Goal: Task Accomplishment & Management: Use online tool/utility

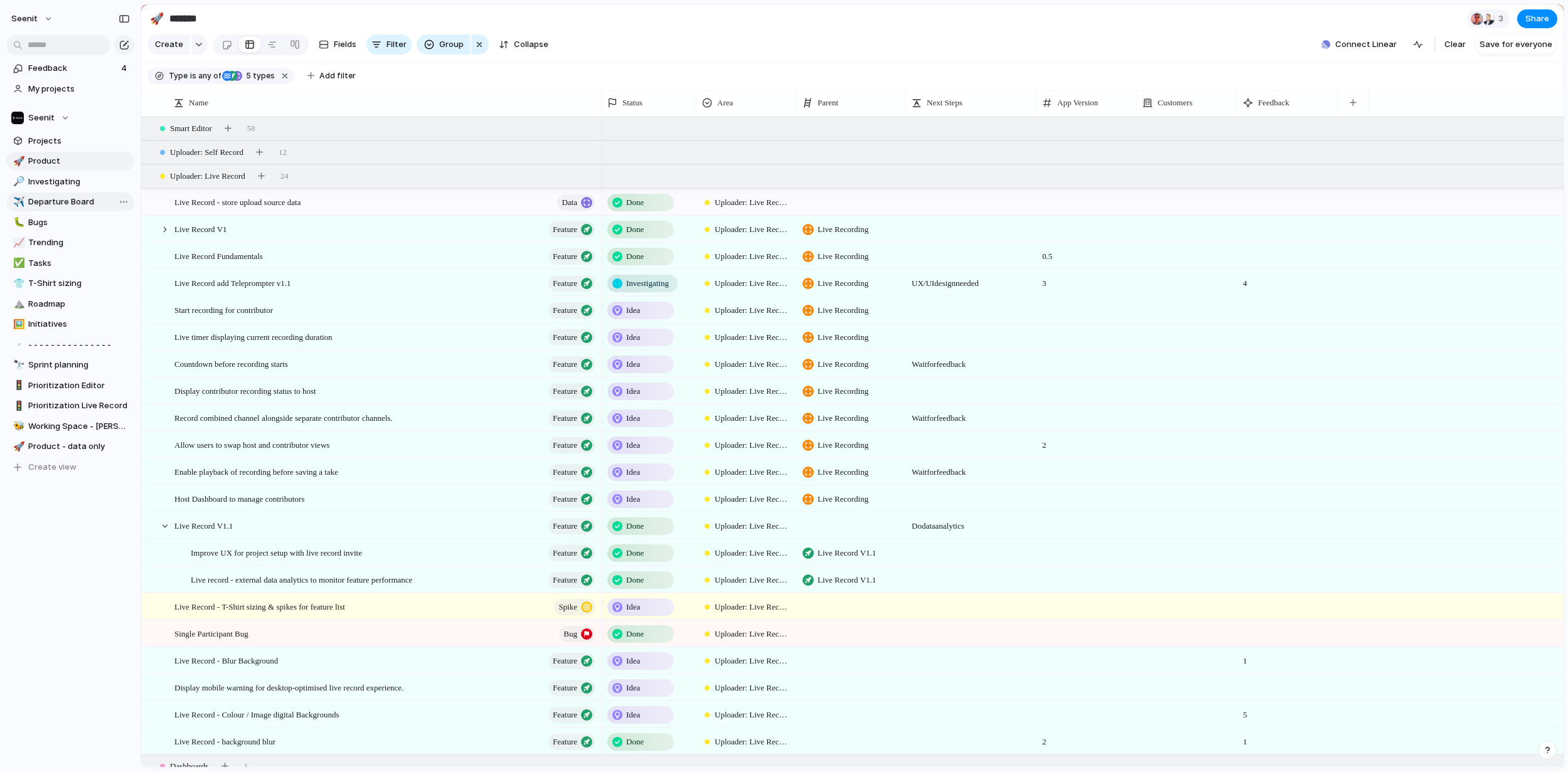
click at [52, 202] on span "Departure Board" at bounding box center [79, 201] width 102 height 12
type input "**********"
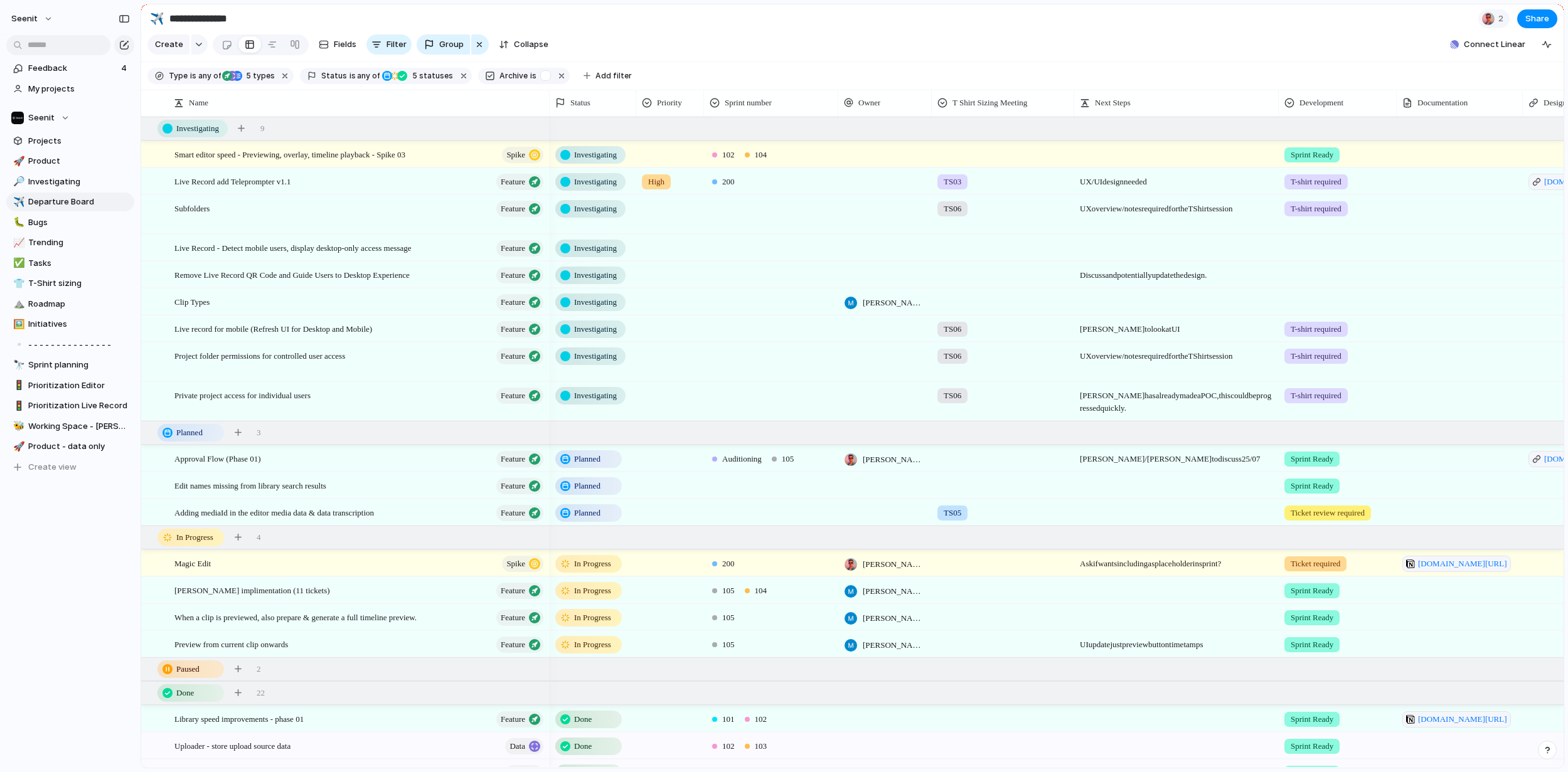
drag, startPoint x: 535, startPoint y: 104, endPoint x: 549, endPoint y: 106, distance: 14.1
click at [549, 106] on div at bounding box center [549, 103] width 7 height 26
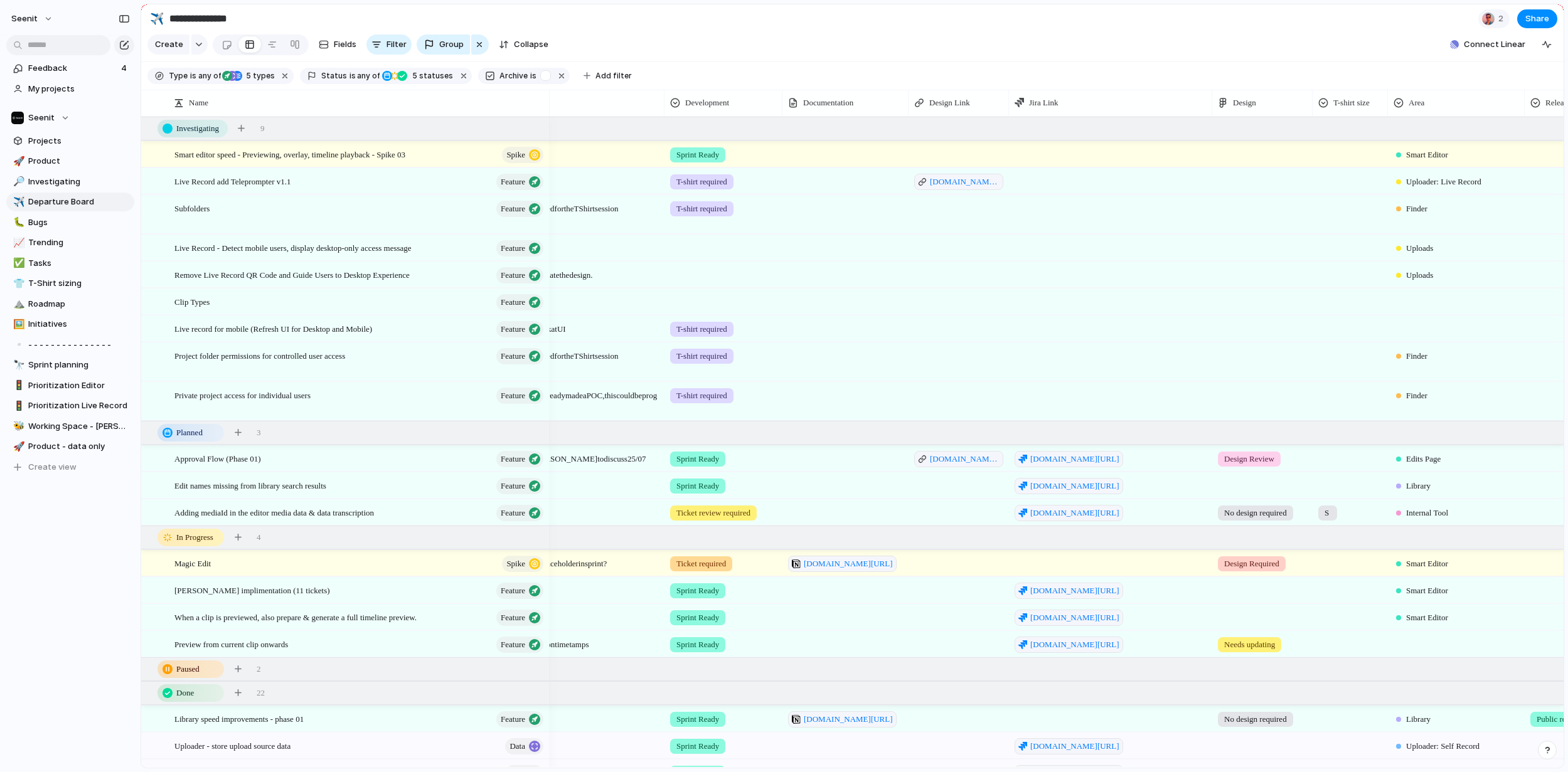
click at [1257, 278] on div at bounding box center [1262, 273] width 99 height 21
click at [1249, 277] on div "No design required Design Required Needs updating Design Review Design Complete" at bounding box center [784, 386] width 1568 height 772
click at [1249, 277] on div at bounding box center [1262, 273] width 99 height 21
click at [1249, 349] on span "Design Required" at bounding box center [1259, 348] width 64 height 12
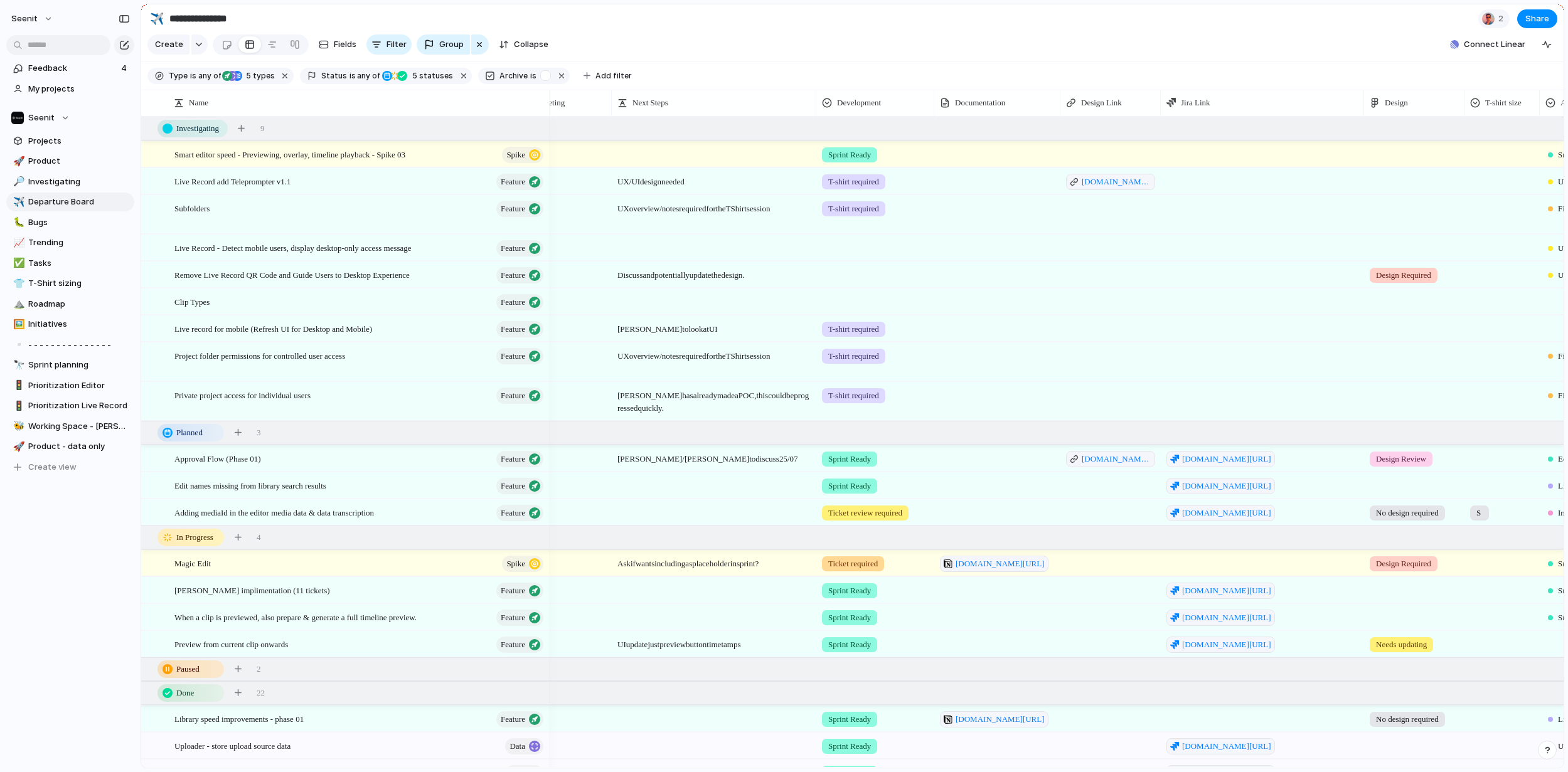
scroll to position [0, 410]
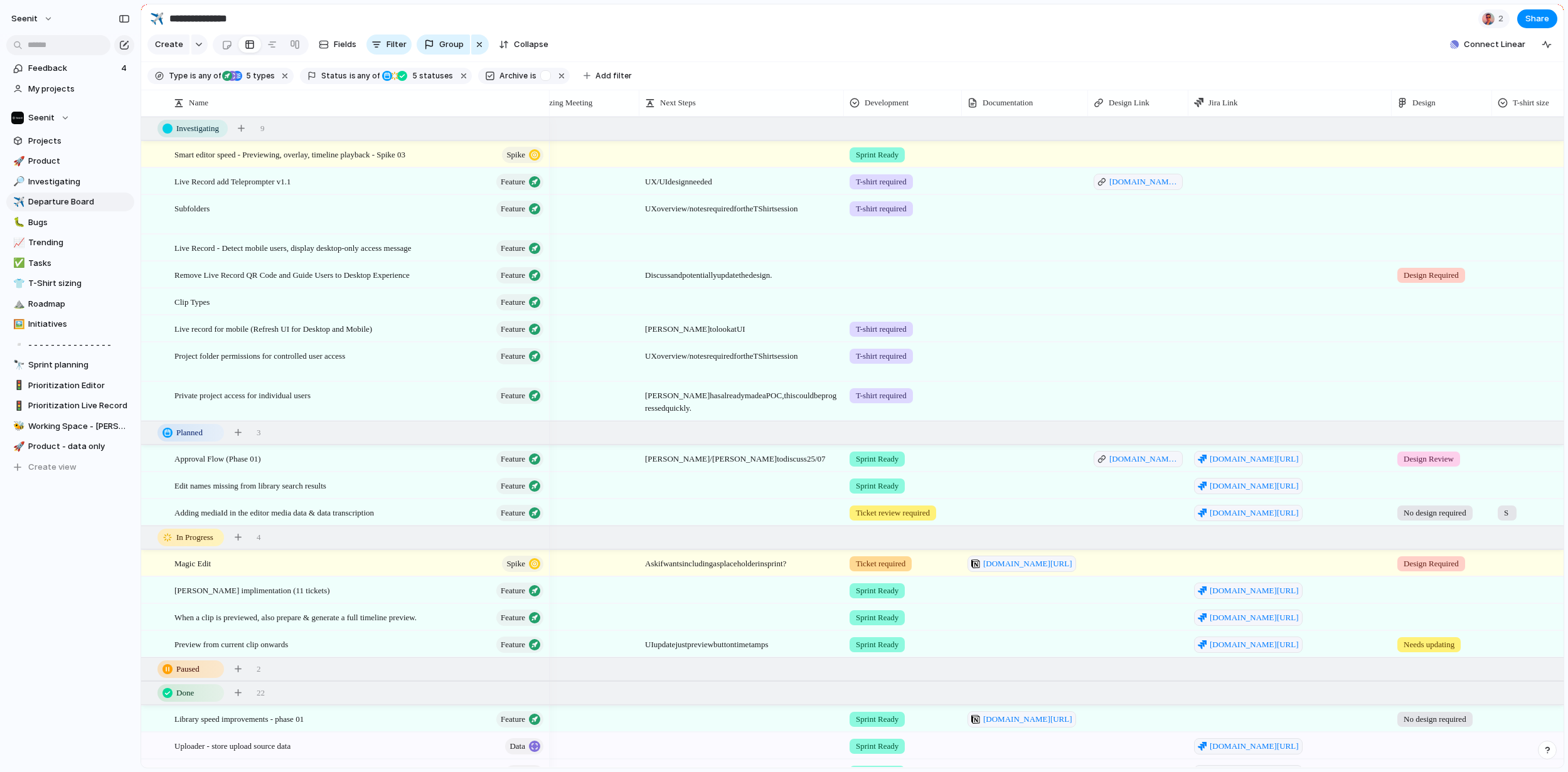
click at [1427, 249] on div at bounding box center [1442, 246] width 99 height 21
click at [1429, 321] on span "Design Required" at bounding box center [1438, 322] width 64 height 12
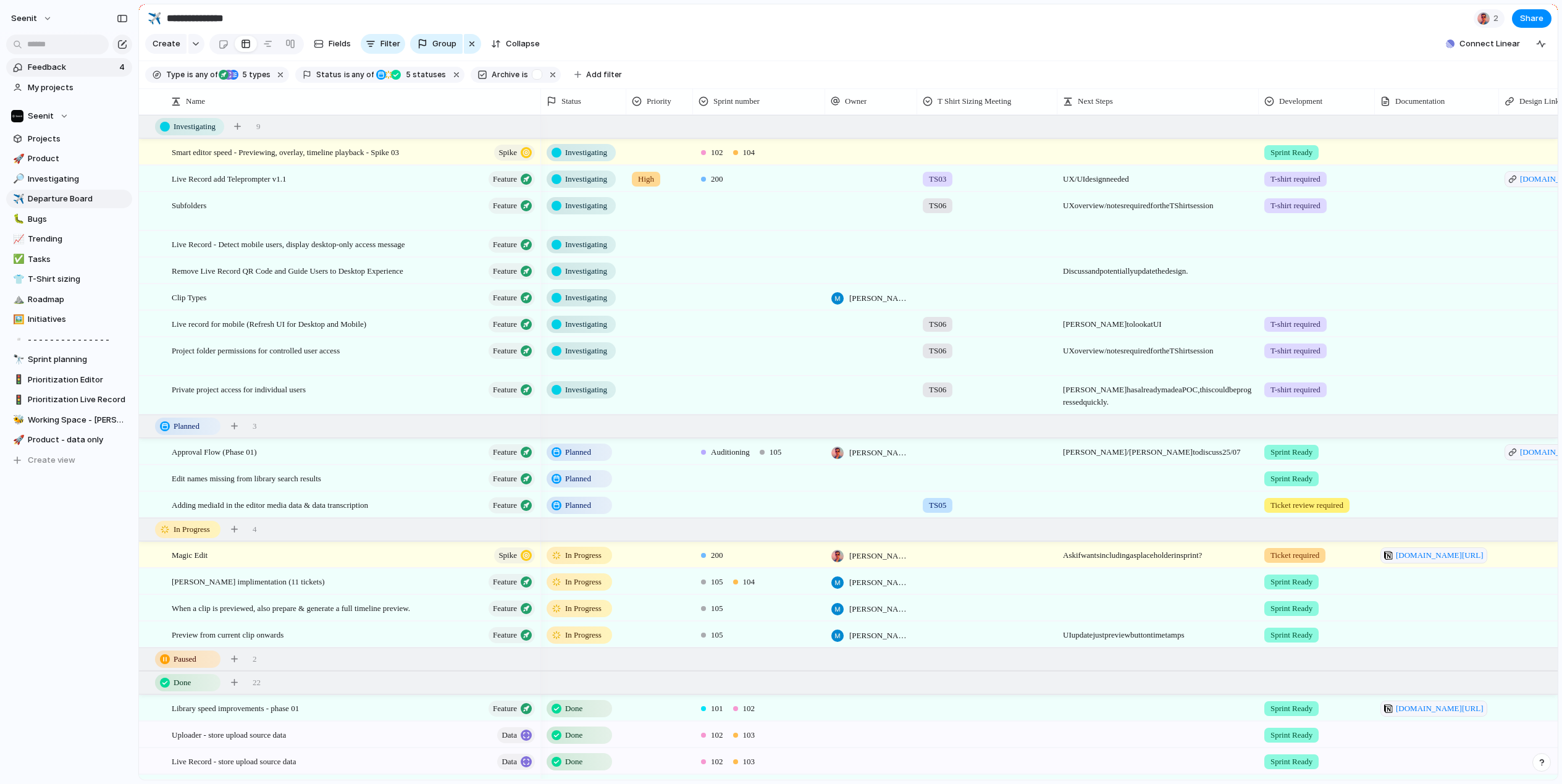
click at [51, 66] on span "Feedback" at bounding box center [71, 66] width 87 height 12
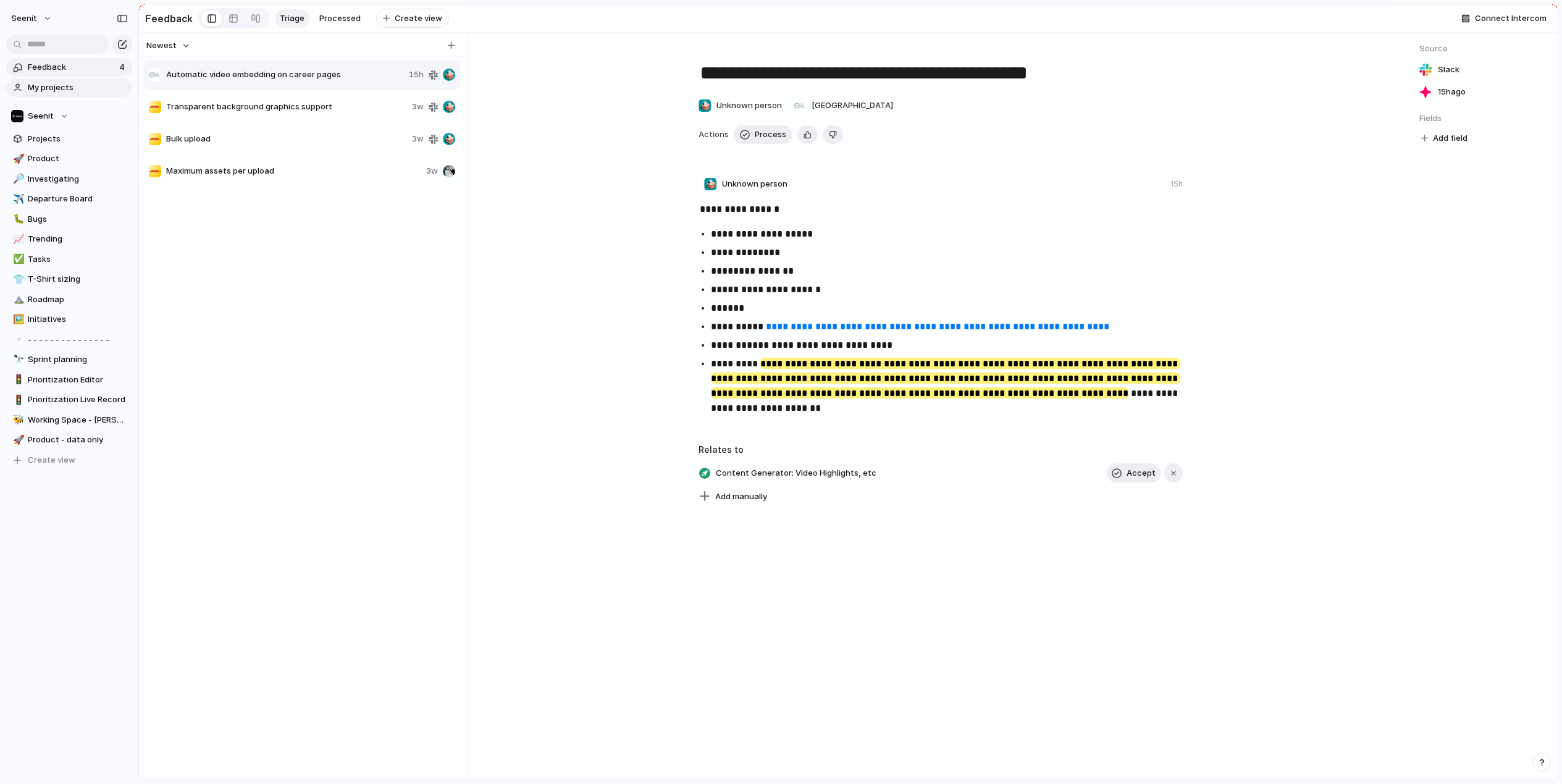
click at [62, 86] on span "My projects" at bounding box center [77, 87] width 100 height 12
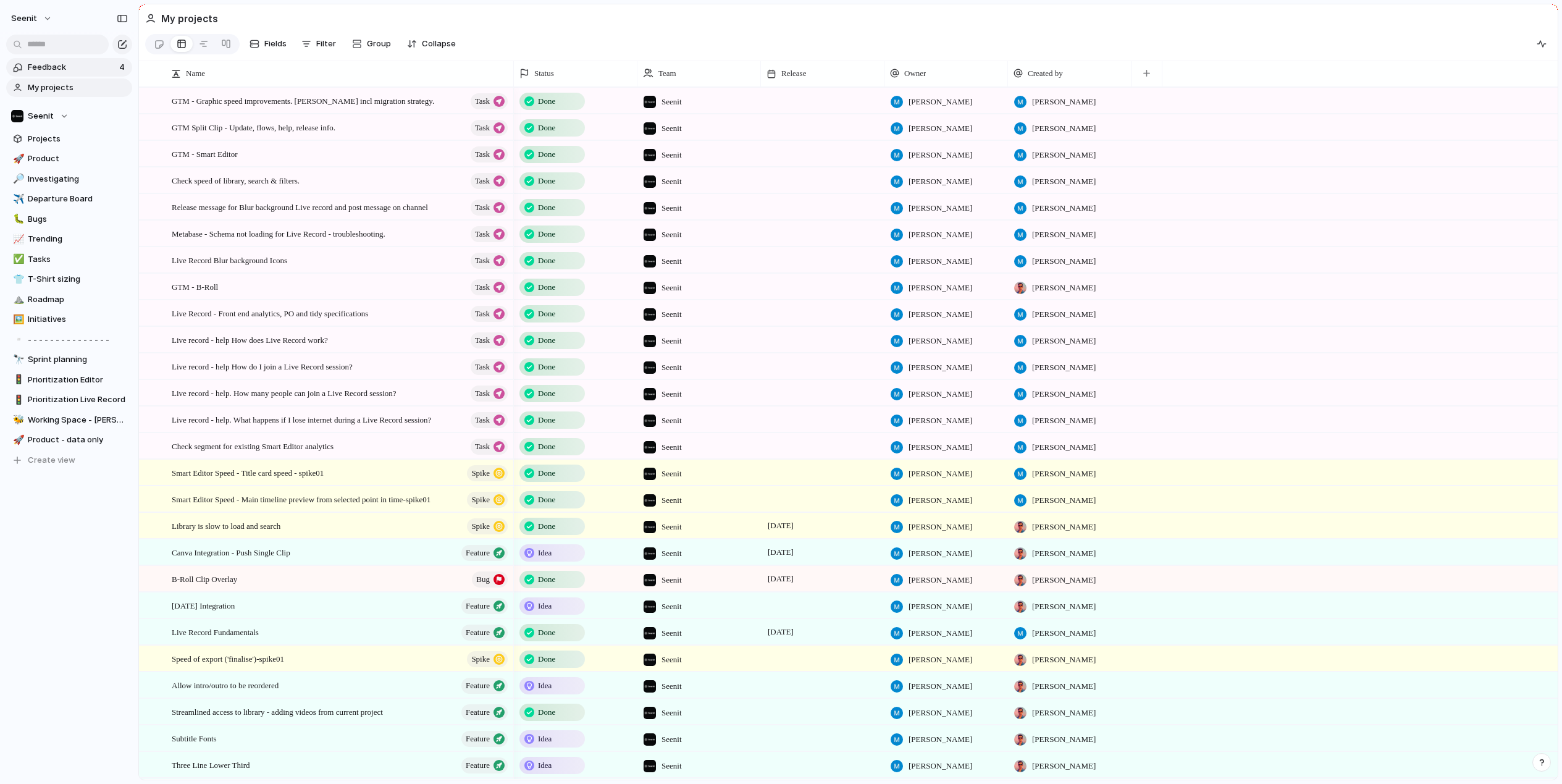
click at [60, 63] on span "Feedback" at bounding box center [71, 66] width 87 height 12
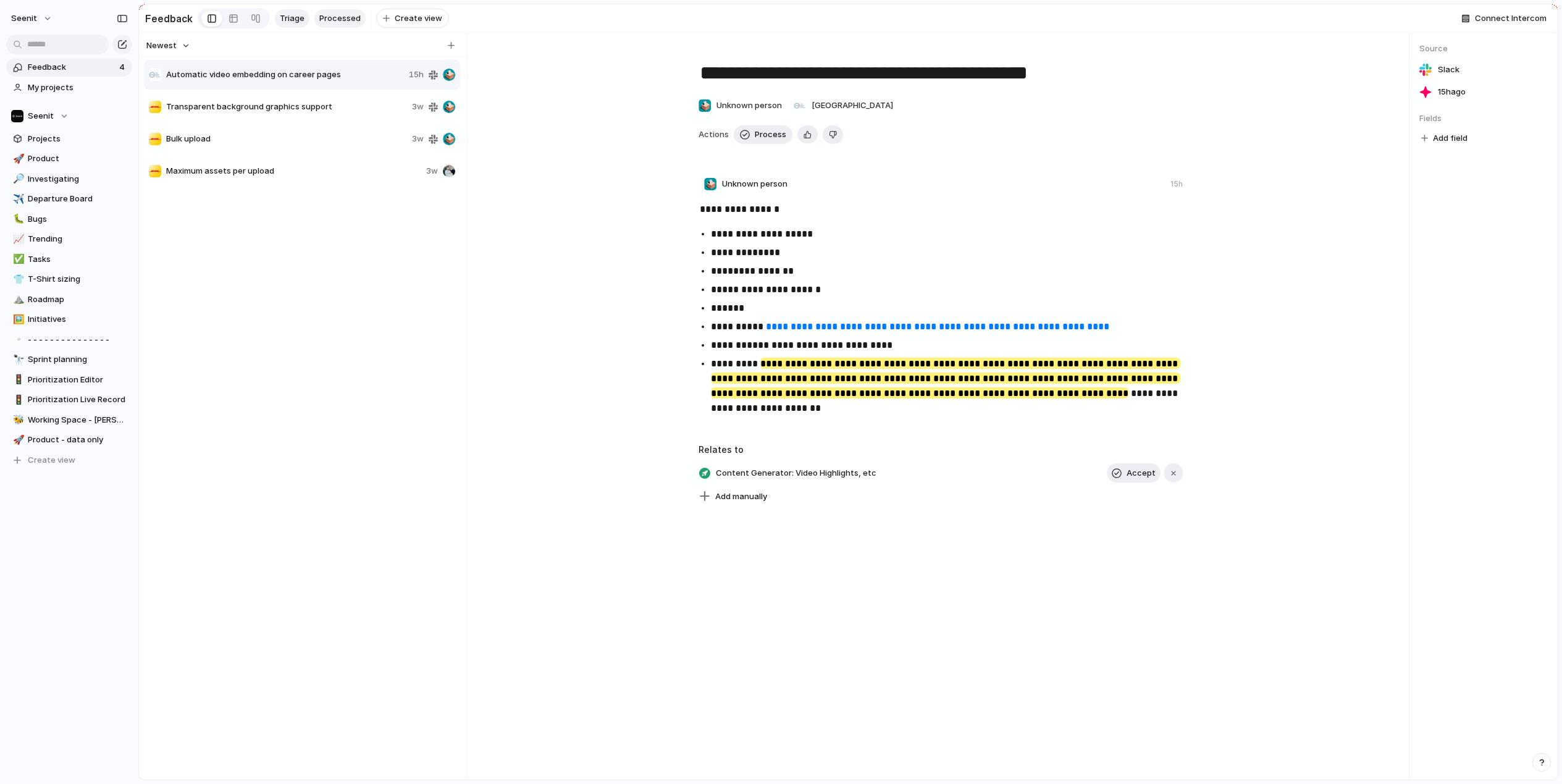
click at [339, 20] on span "Processed" at bounding box center [340, 17] width 41 height 12
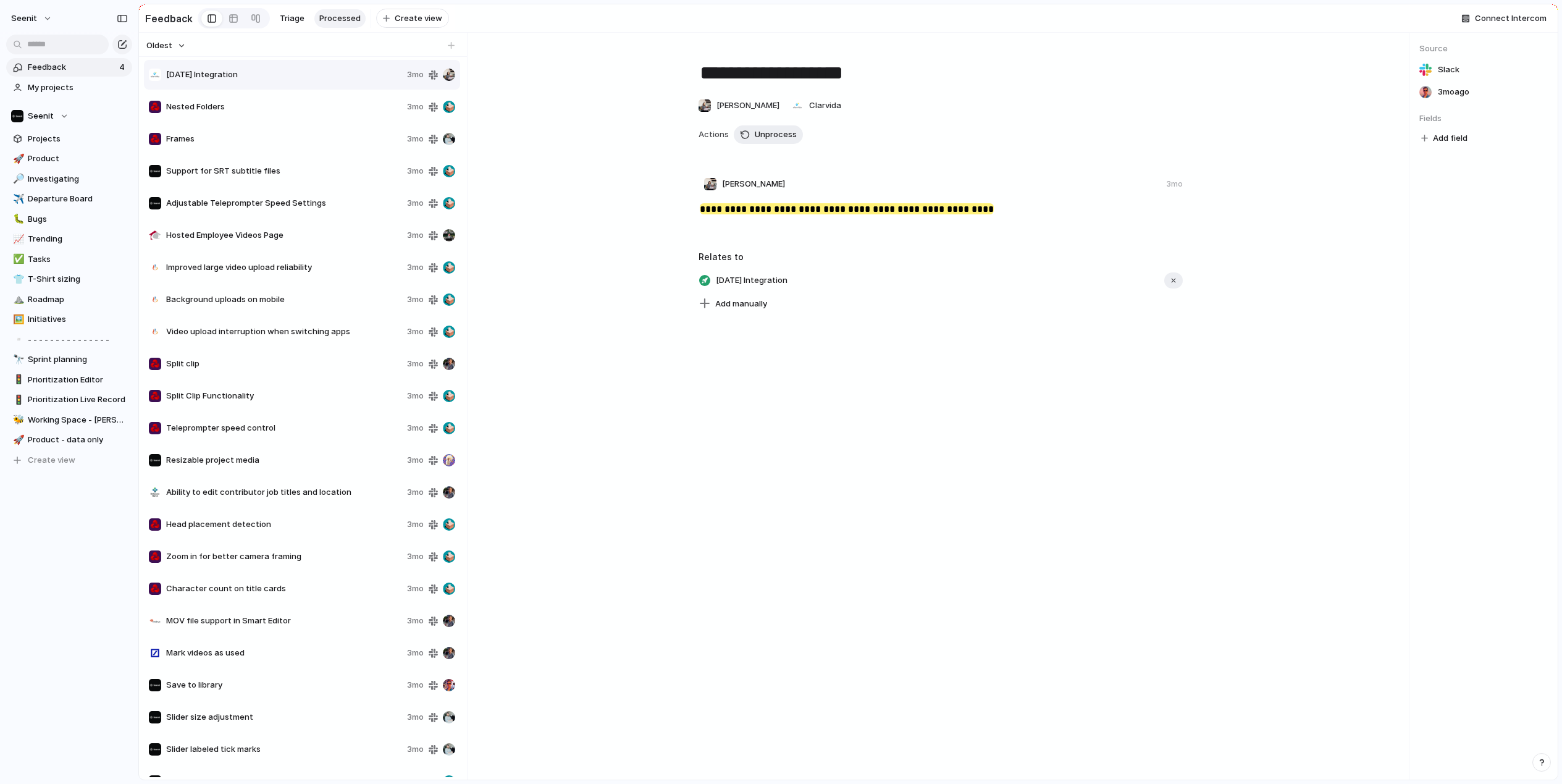
click at [156, 104] on div at bounding box center [155, 106] width 12 height 12
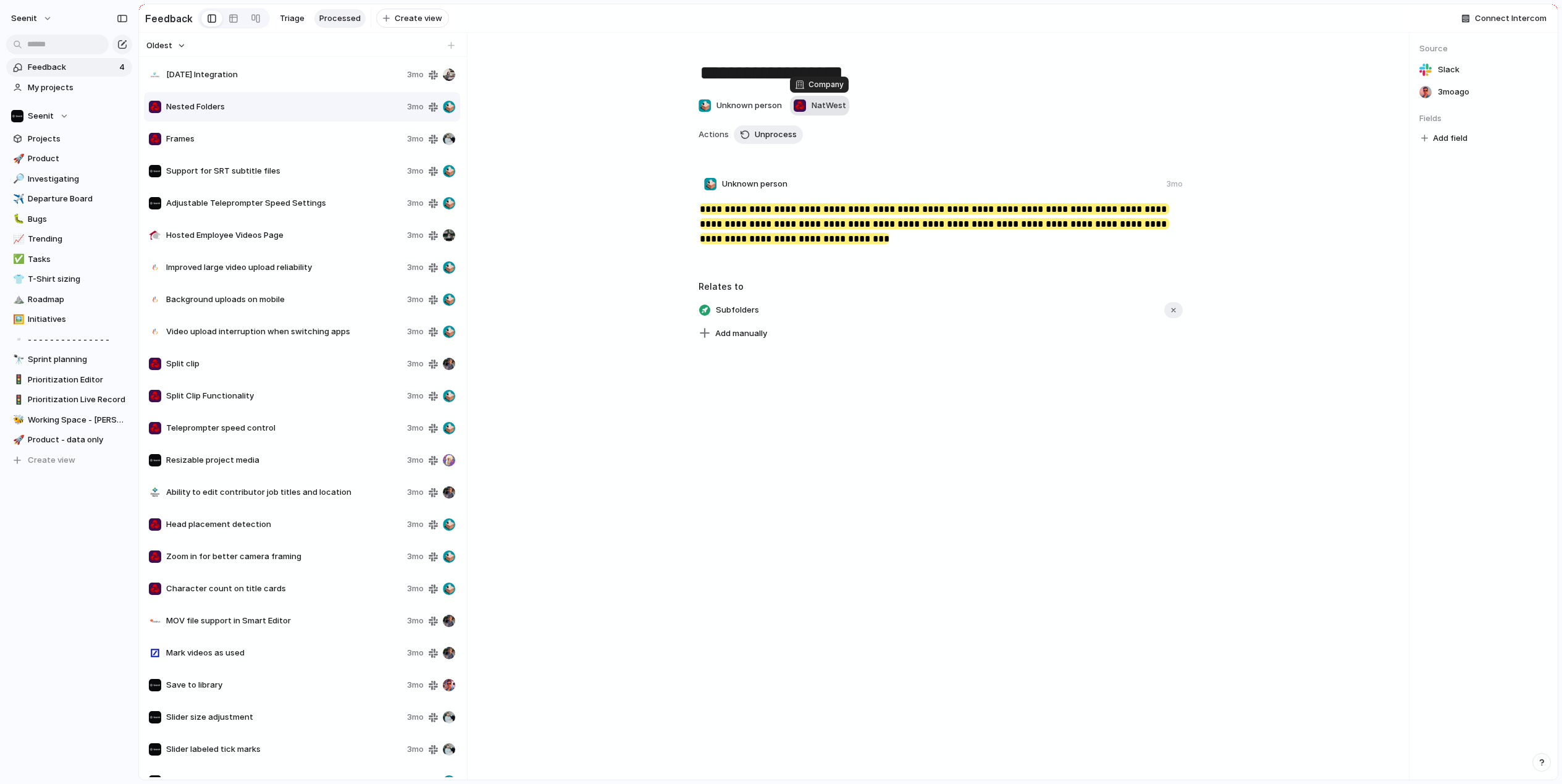
click at [805, 104] on div "button" at bounding box center [799, 105] width 12 height 12
click at [614, 185] on div "Microsoft Azets Jungbunzlauer Belmond Entain Diageo KPMG Amazon Customer X Seen…" at bounding box center [781, 392] width 1562 height 784
click at [836, 106] on span "NatWest" at bounding box center [829, 105] width 35 height 12
click at [602, 198] on div "Microsoft Azets Jungbunzlauer Belmond Entain Diageo KPMG Amazon Customer X Seen…" at bounding box center [781, 392] width 1562 height 784
click at [409, 16] on span "Create view" at bounding box center [419, 17] width 48 height 12
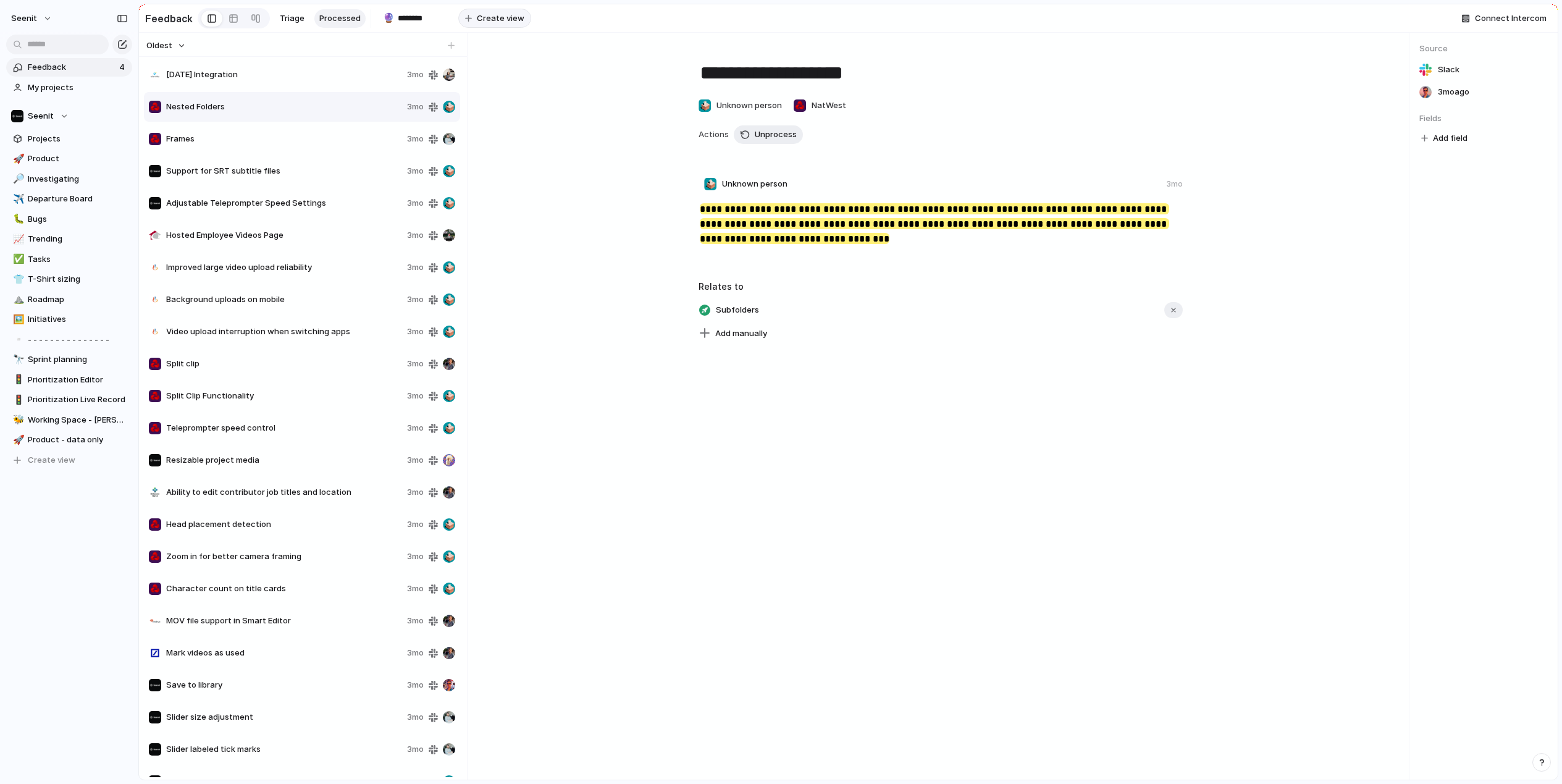
click at [409, 16] on input "********" at bounding box center [422, 17] width 51 height 12
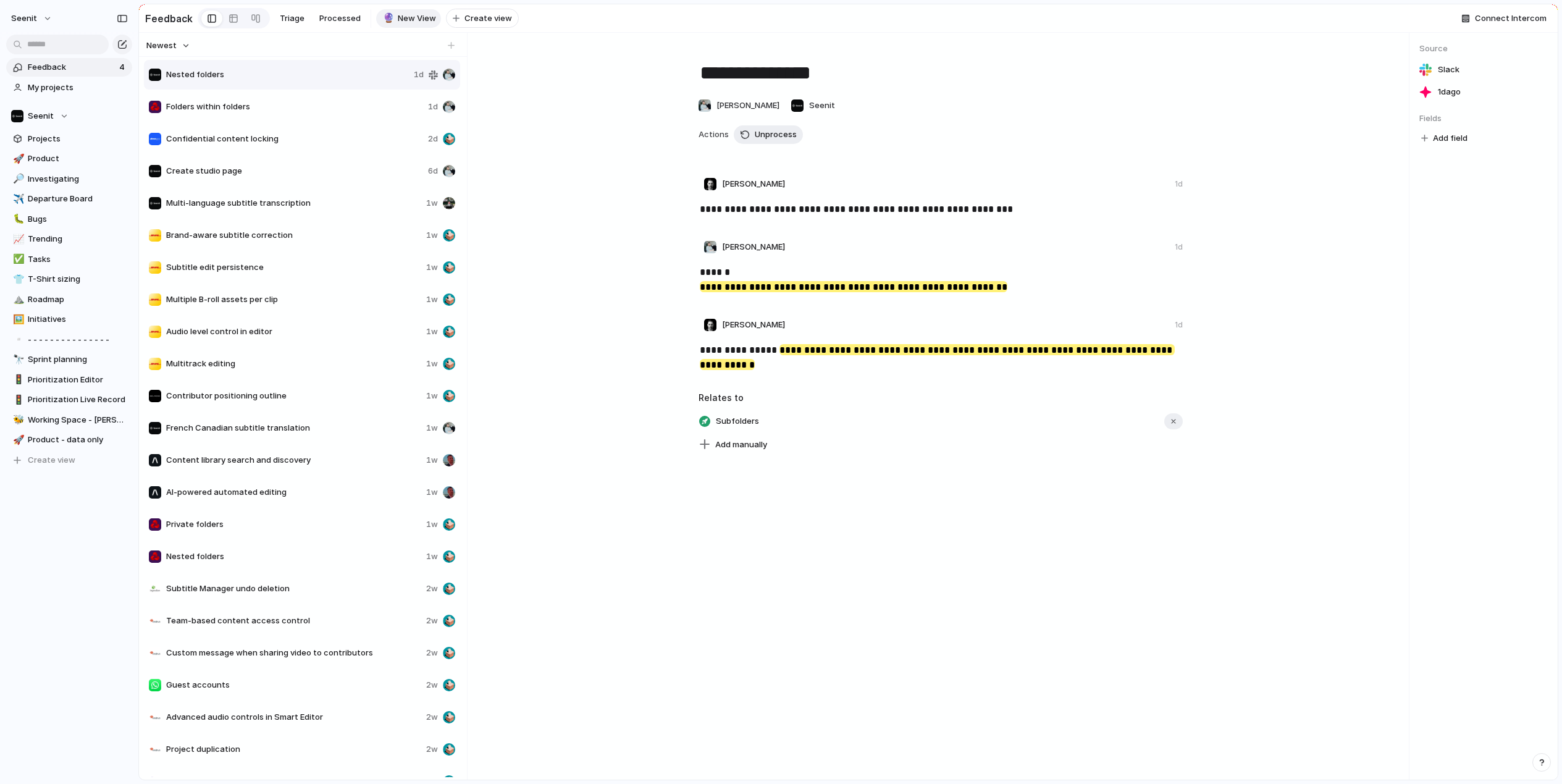
click at [183, 44] on button "Newest" at bounding box center [168, 45] width 48 height 16
click at [183, 44] on div "Newest Oldest" at bounding box center [781, 392] width 1562 height 784
click at [405, 18] on span "New View" at bounding box center [417, 17] width 39 height 12
click at [231, 17] on div at bounding box center [233, 17] width 10 height 19
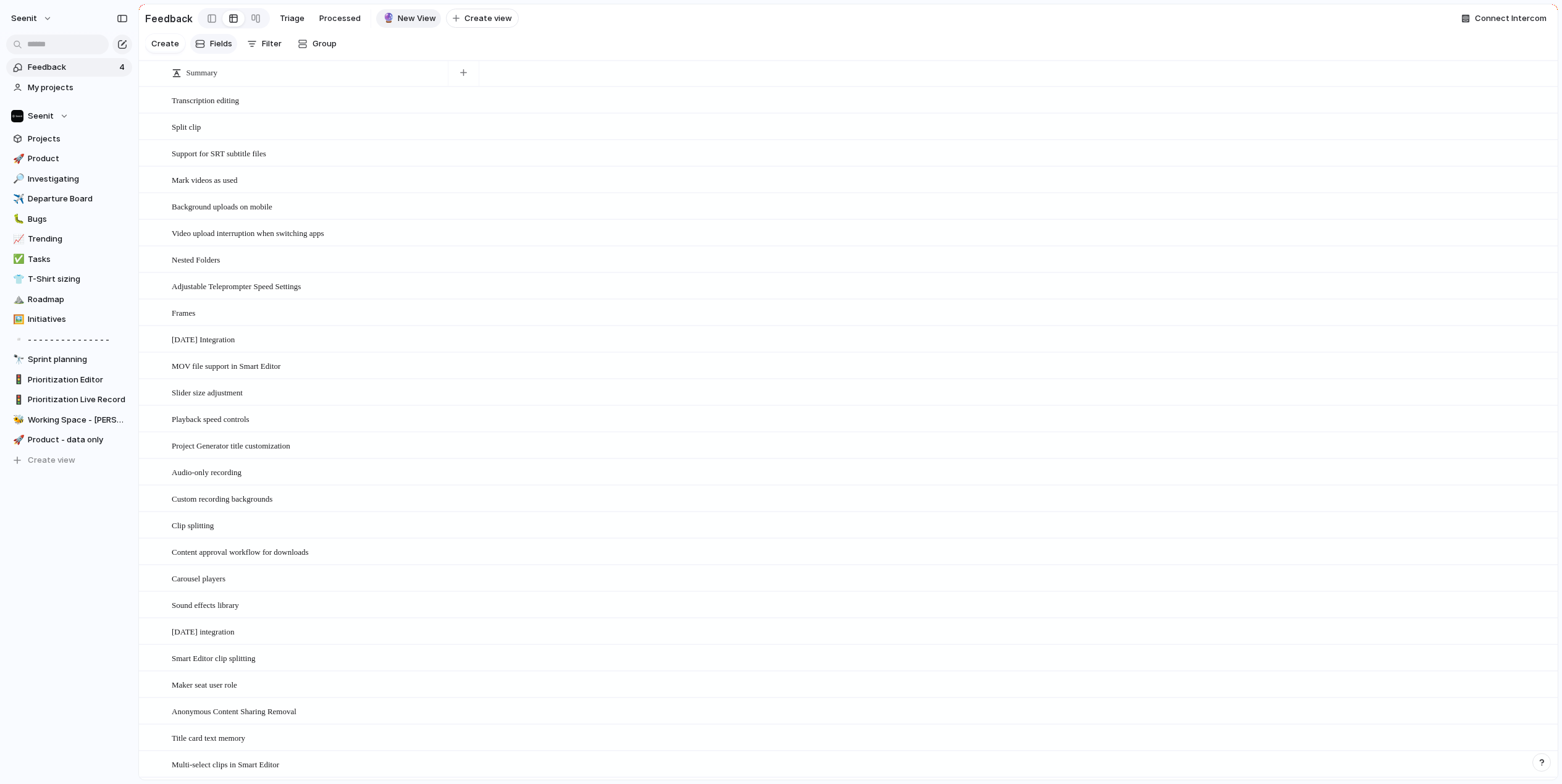
click at [220, 42] on span "Fields" at bounding box center [221, 43] width 22 height 12
click at [464, 74] on div "button" at bounding box center [463, 72] width 6 height 6
click at [519, 45] on div "Commentary Company Created at Created by Person Processed? Projects Text Create…" at bounding box center [781, 392] width 1562 height 784
click at [413, 18] on span "New View" at bounding box center [417, 17] width 39 height 12
click at [432, 111] on span "Delete view" at bounding box center [452, 113] width 46 height 12
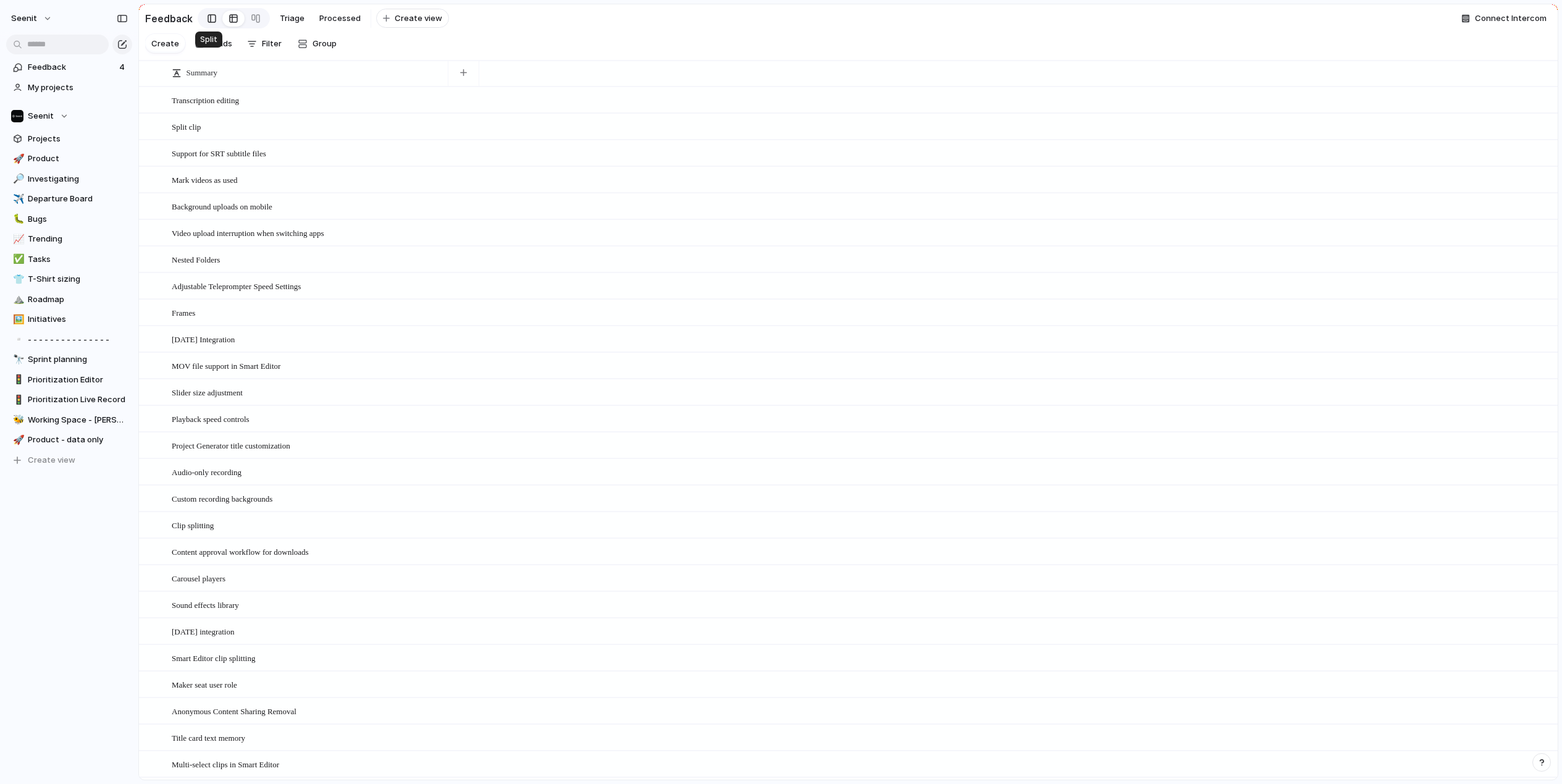
click at [208, 21] on div at bounding box center [212, 18] width 8 height 18
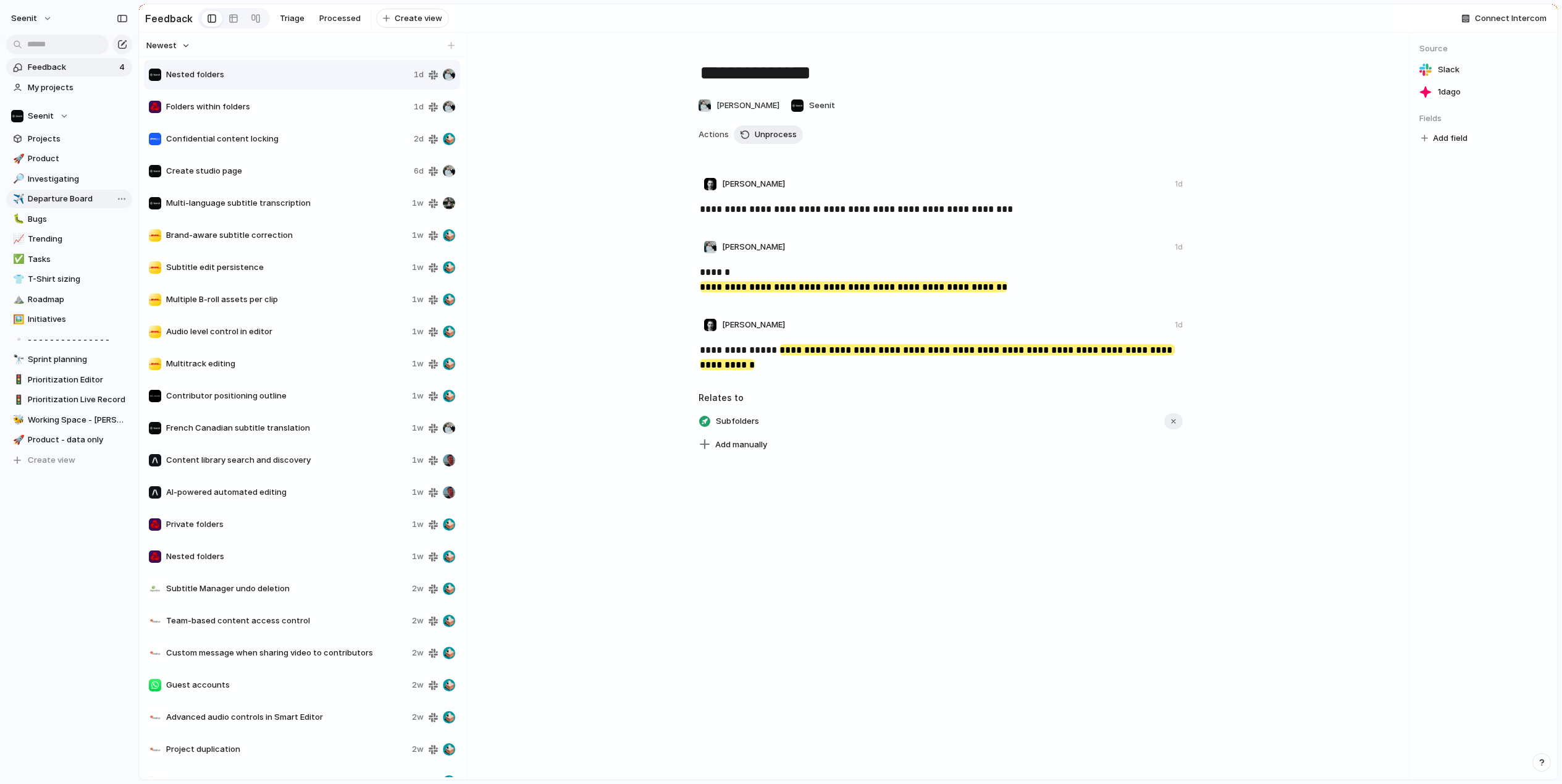
click at [66, 194] on span "Departure Board" at bounding box center [77, 198] width 100 height 12
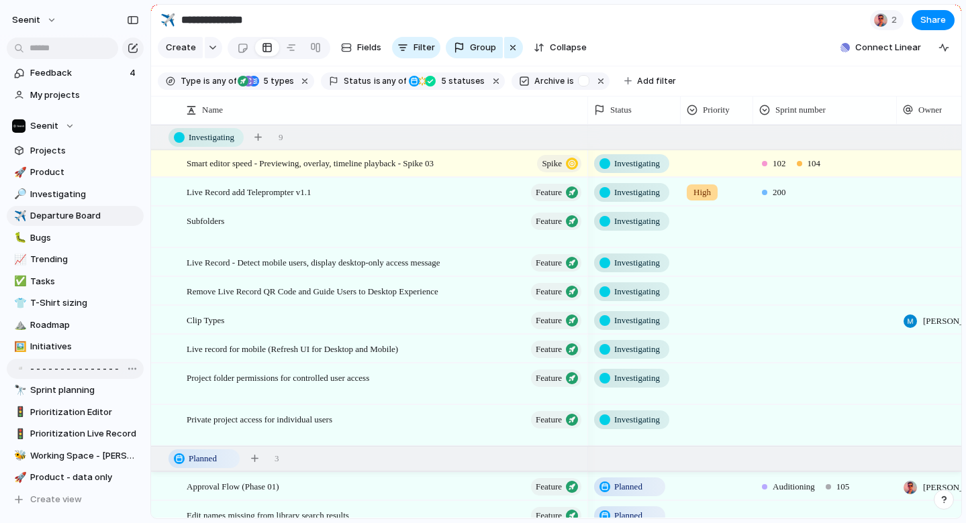
scroll to position [1, 0]
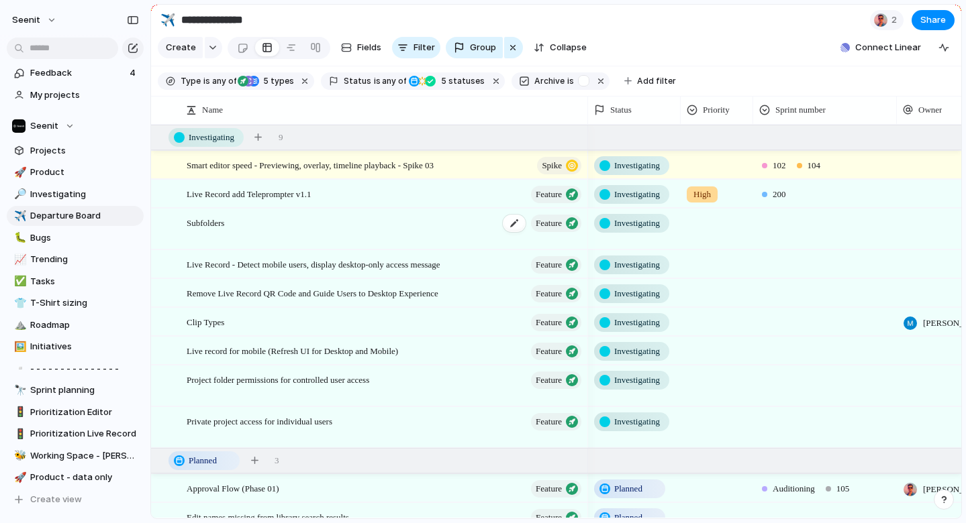
click at [219, 223] on span "Subfolders" at bounding box center [206, 222] width 38 height 15
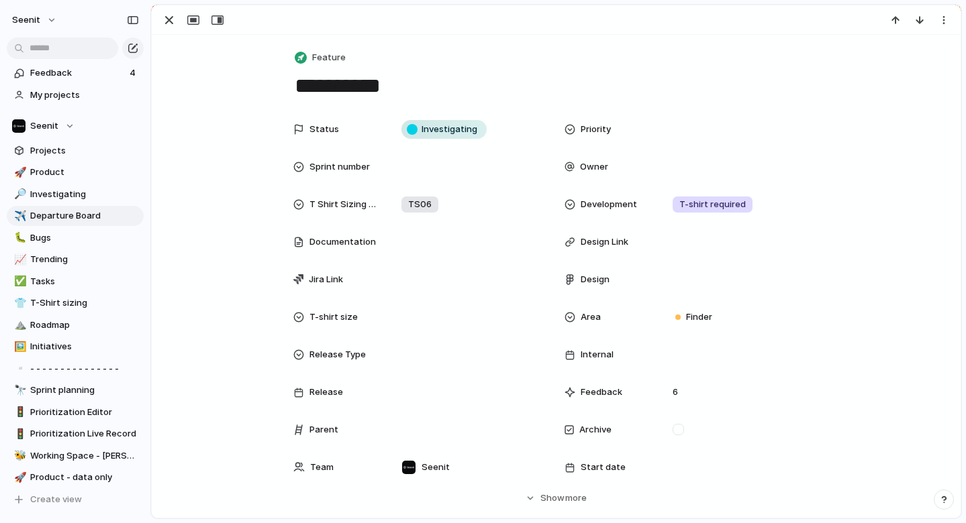
click at [346, 93] on textarea "**********" at bounding box center [556, 86] width 526 height 28
click at [174, 15] on div "button" at bounding box center [169, 20] width 16 height 16
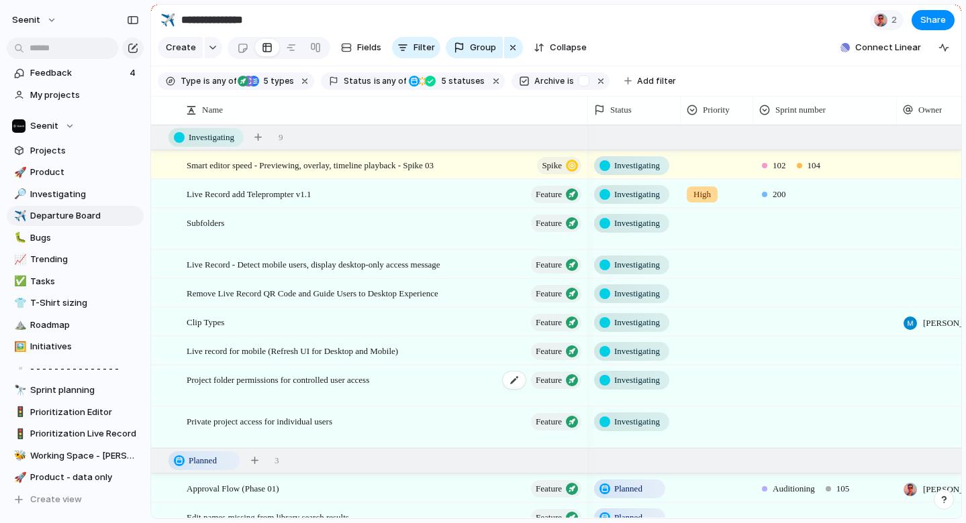
click at [257, 381] on span "Project folder permissions for controlled user access" at bounding box center [278, 379] width 183 height 15
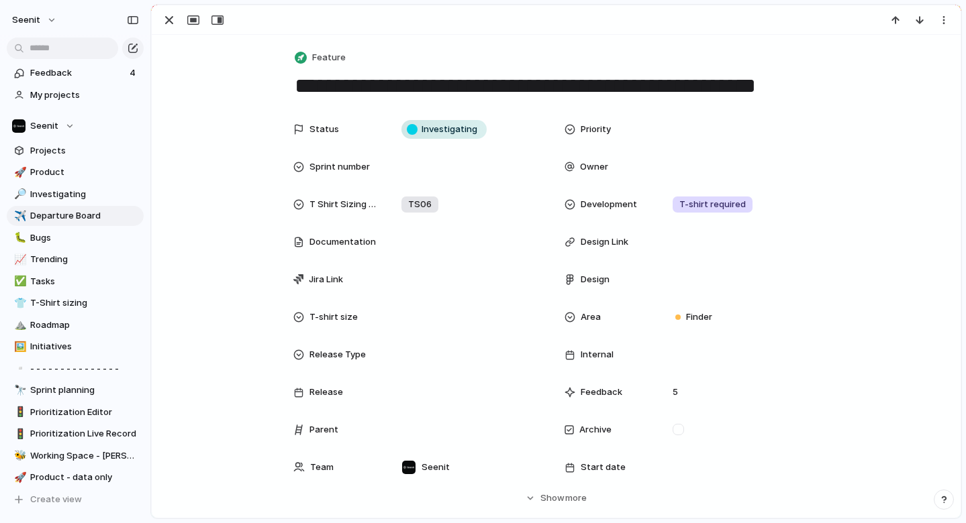
click at [257, 381] on div "Status Investigating Priority Sprint number Owner T Shirt Sizing Meeting TS06 D…" at bounding box center [556, 310] width 777 height 389
click at [361, 91] on textarea "**********" at bounding box center [556, 86] width 526 height 28
click at [167, 18] on div "button" at bounding box center [169, 20] width 16 height 16
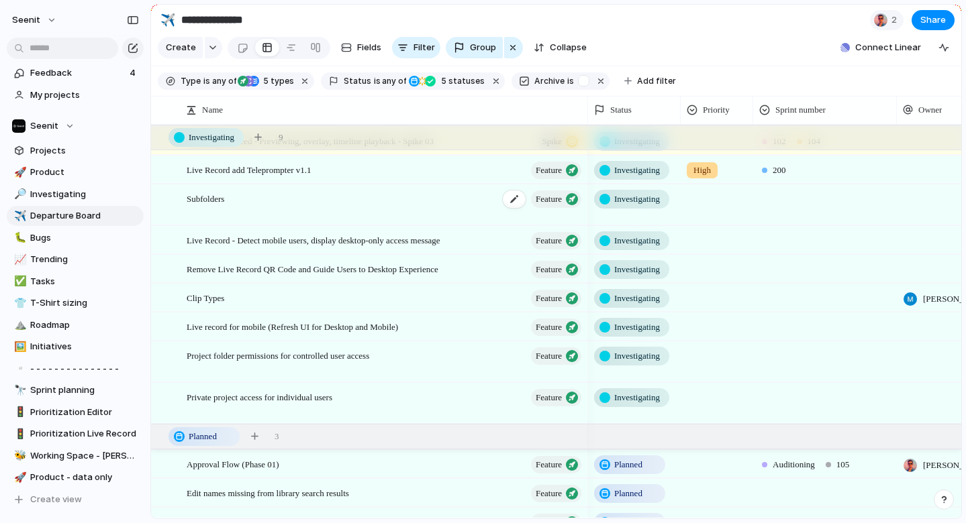
scroll to position [32, 0]
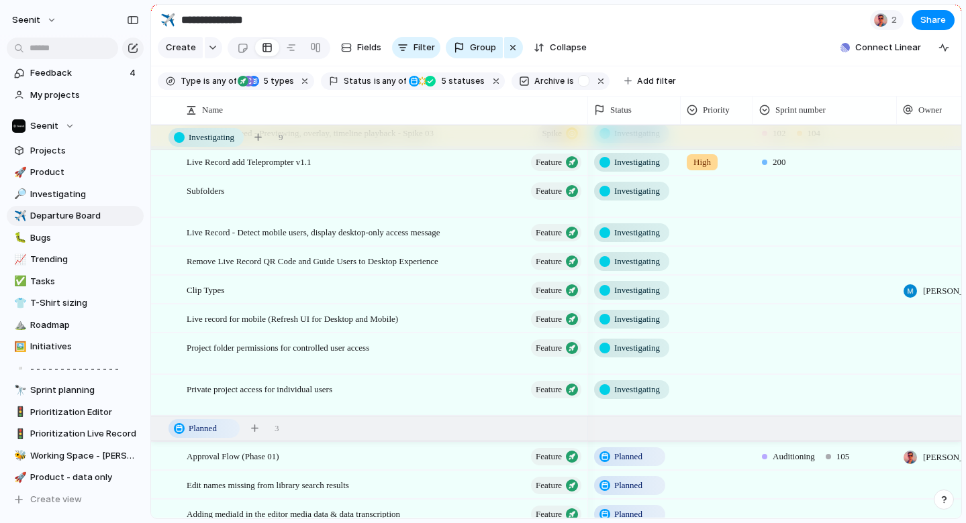
click at [244, 317] on span "Live record for mobile (Refresh UI for Desktop and Mobile)" at bounding box center [292, 318] width 211 height 15
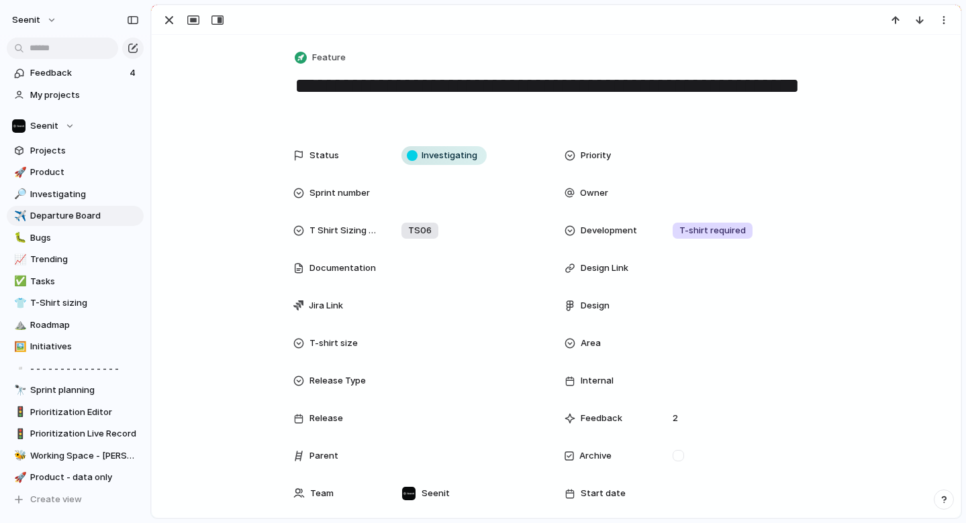
click at [244, 317] on div "Status Investigating Priority Sprint number Owner T Shirt Sizing Meeting TS06 D…" at bounding box center [556, 336] width 777 height 389
click at [173, 19] on div "button" at bounding box center [169, 20] width 16 height 16
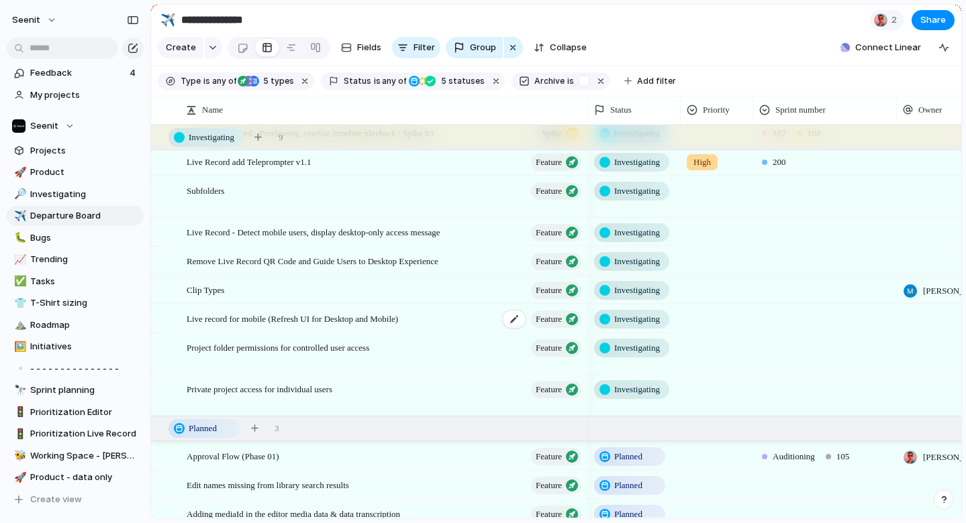
click at [299, 319] on span "Live record for mobile (Refresh UI for Desktop and Mobile)" at bounding box center [292, 318] width 211 height 15
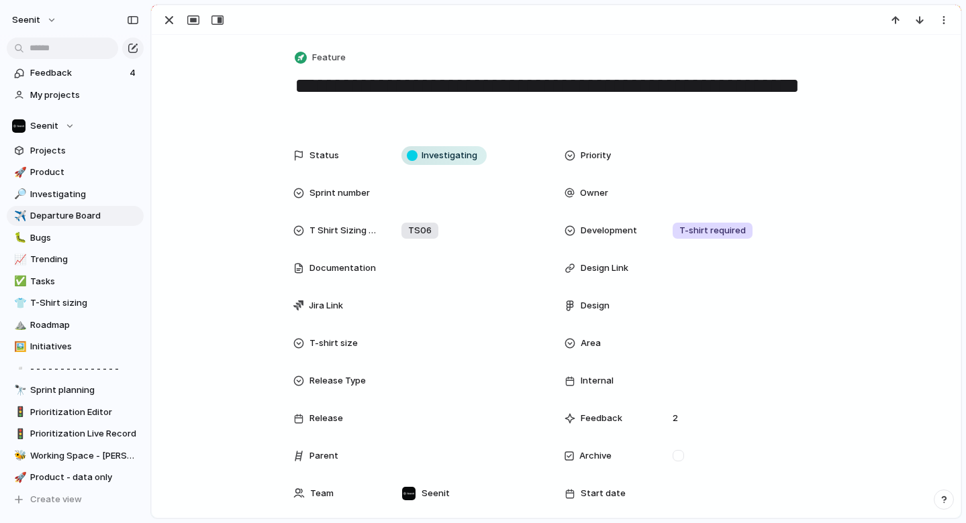
click at [442, 91] on textarea "**********" at bounding box center [556, 99] width 526 height 54
click at [170, 21] on div "button" at bounding box center [169, 20] width 16 height 16
